Goal: Task Accomplishment & Management: Manage account settings

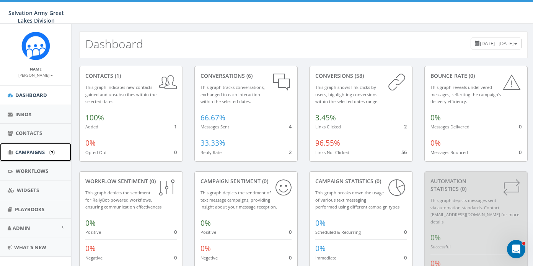
click at [24, 149] on span "Campaigns" at bounding box center [29, 152] width 29 height 7
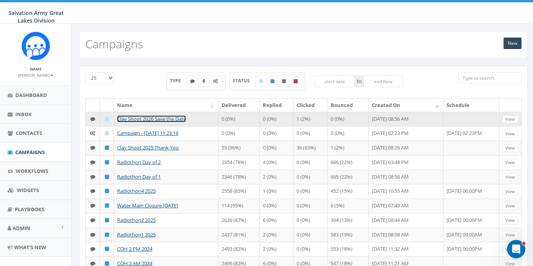
click at [168, 118] on link "Clay Shoot 2026 Save the Date" at bounding box center [151, 118] width 69 height 7
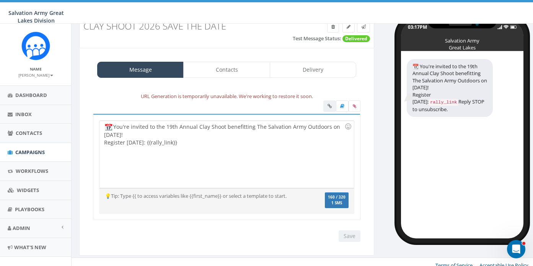
scroll to position [32, 0]
